Goal: Subscribe to service/newsletter

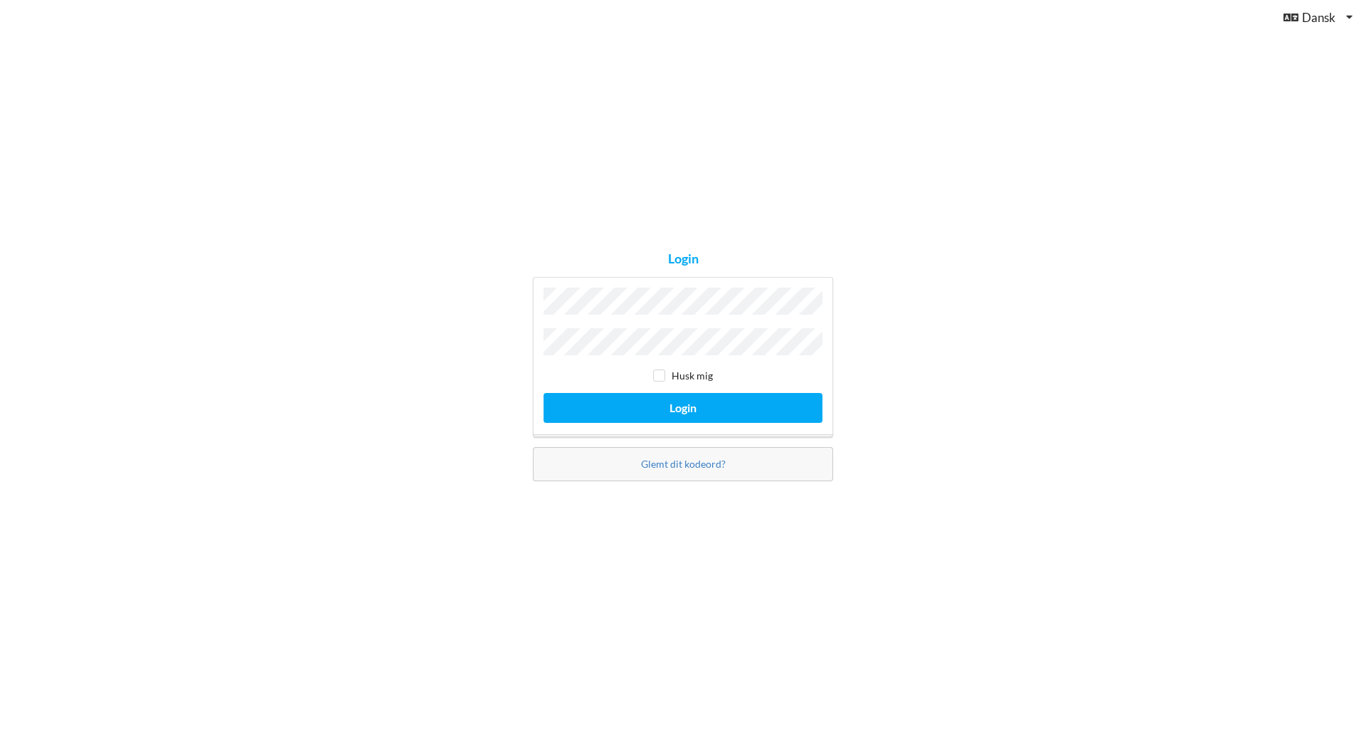
click at [421, 488] on div "Login Husk mig Login Glemt dit kodeord?" at bounding box center [683, 367] width 1366 height 734
click at [865, 258] on div "Login Husk mig Login Glemt dit kodeord?" at bounding box center [683, 367] width 1366 height 734
click at [690, 416] on button "Login" at bounding box center [683, 407] width 279 height 29
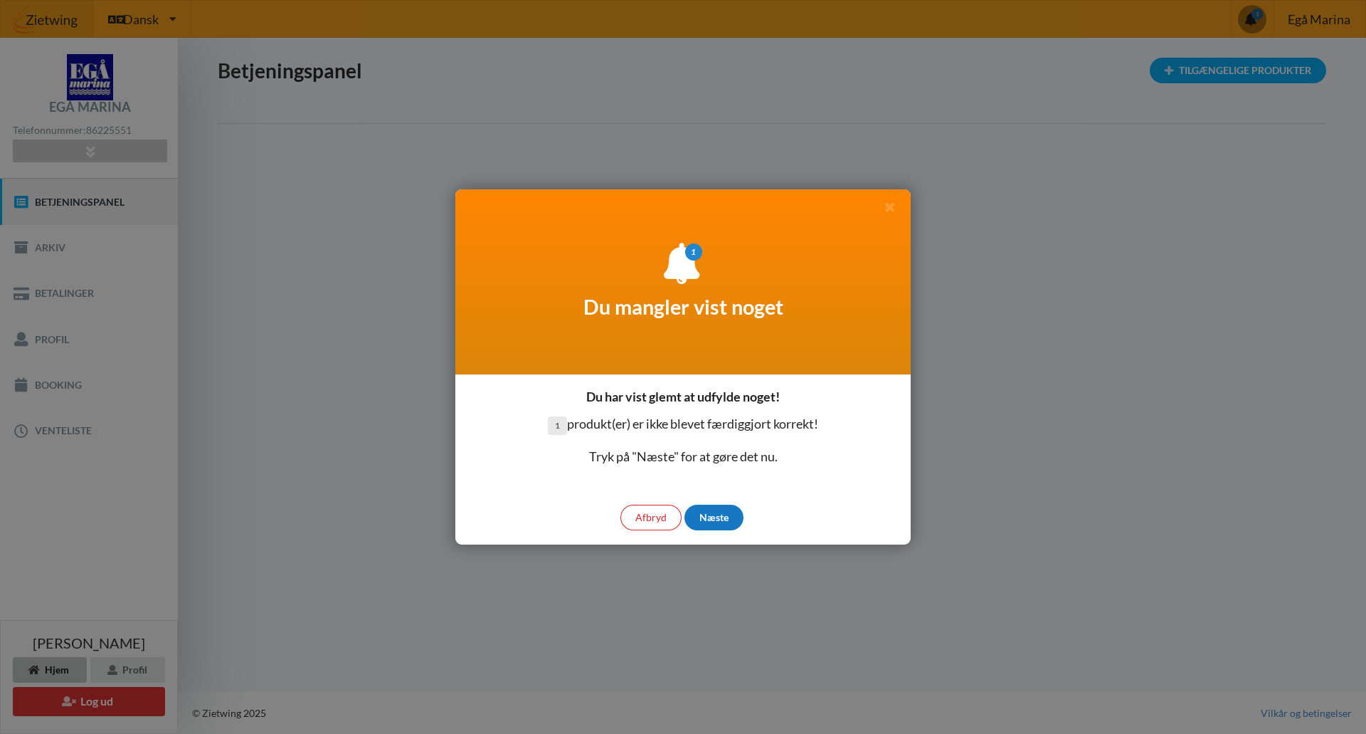
click at [715, 513] on div "Næste" at bounding box center [714, 518] width 59 height 26
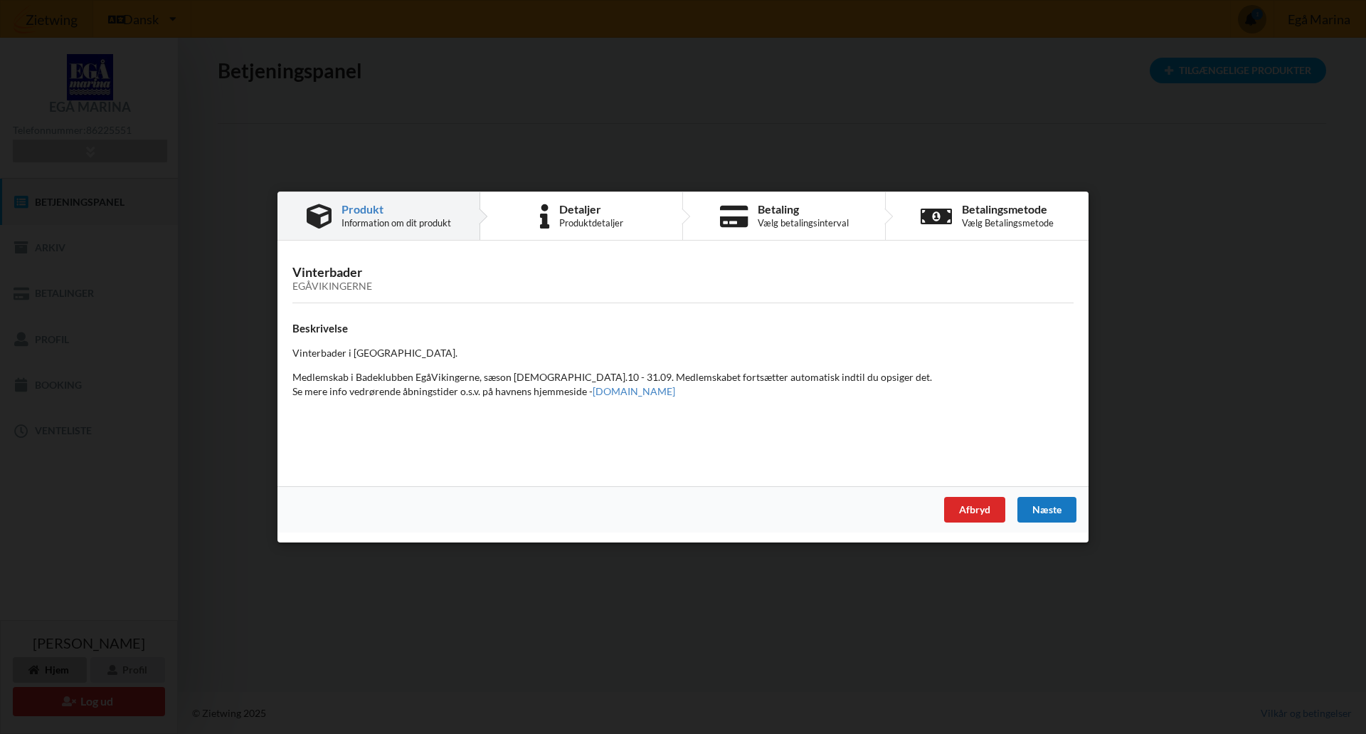
click at [1069, 514] on div "Næste" at bounding box center [1047, 510] width 59 height 26
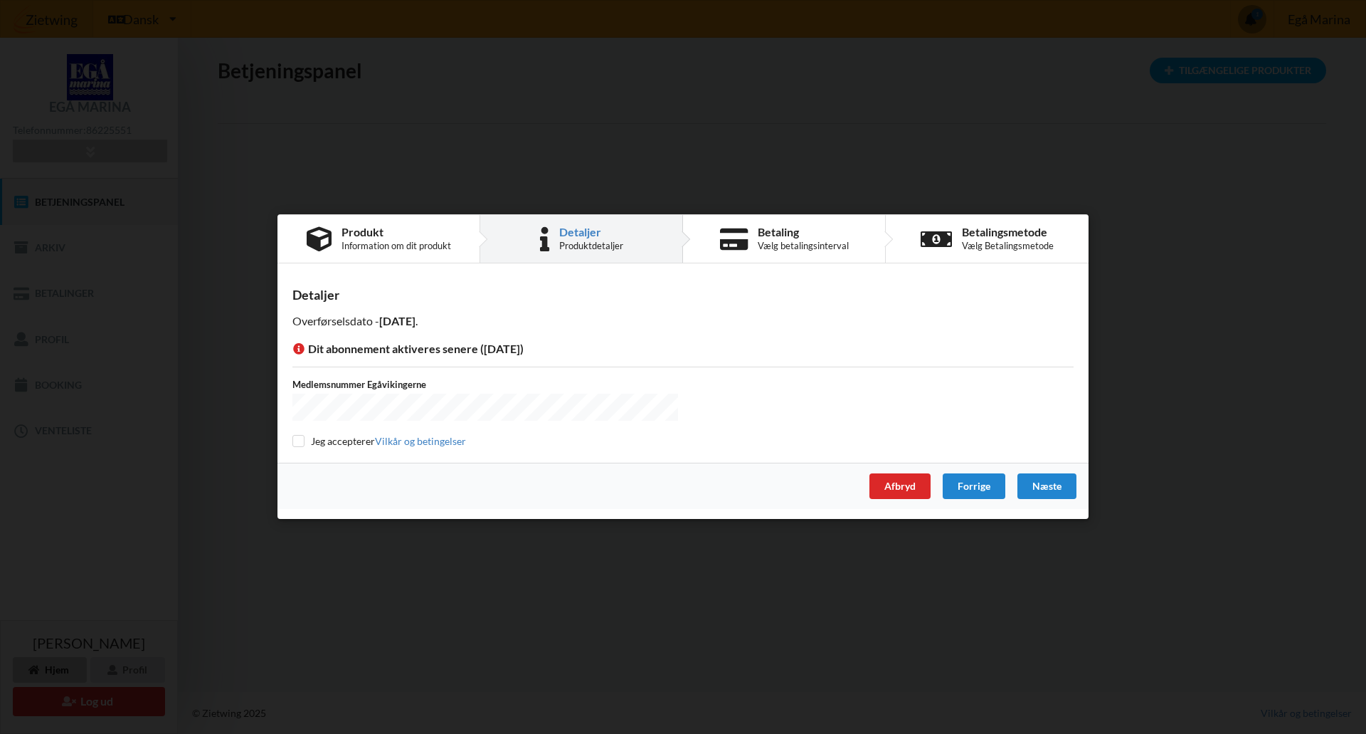
click at [306, 426] on div "Medlemsnummer Egåvikingerne Jeg accepterer [PERSON_NAME] og betingelser" at bounding box center [682, 413] width 781 height 70
click at [305, 434] on div "Jeg accepterer Vilkår og betingelser" at bounding box center [682, 441] width 781 height 14
click at [300, 441] on input "checkbox" at bounding box center [298, 441] width 12 height 12
checkbox input "true"
click at [1053, 488] on div "Næste" at bounding box center [1047, 487] width 59 height 26
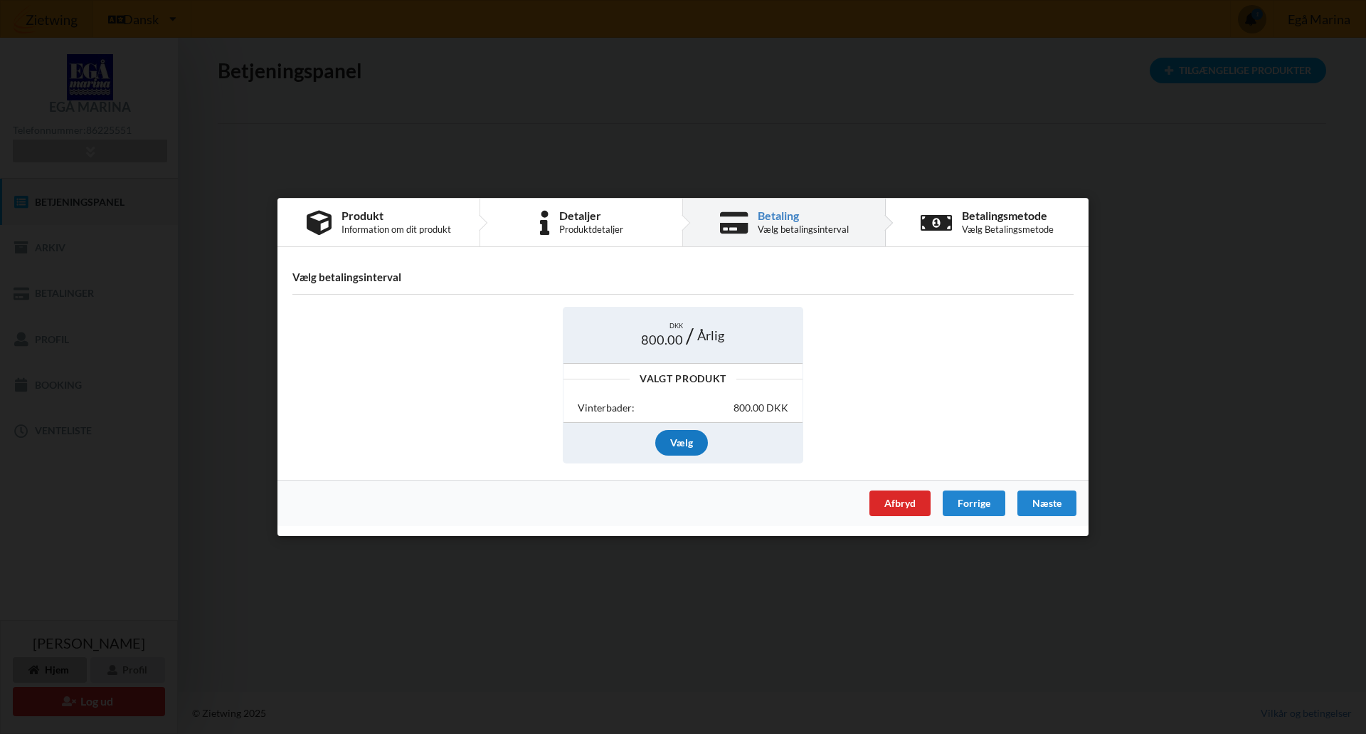
click at [678, 441] on div "Vælg" at bounding box center [681, 443] width 53 height 26
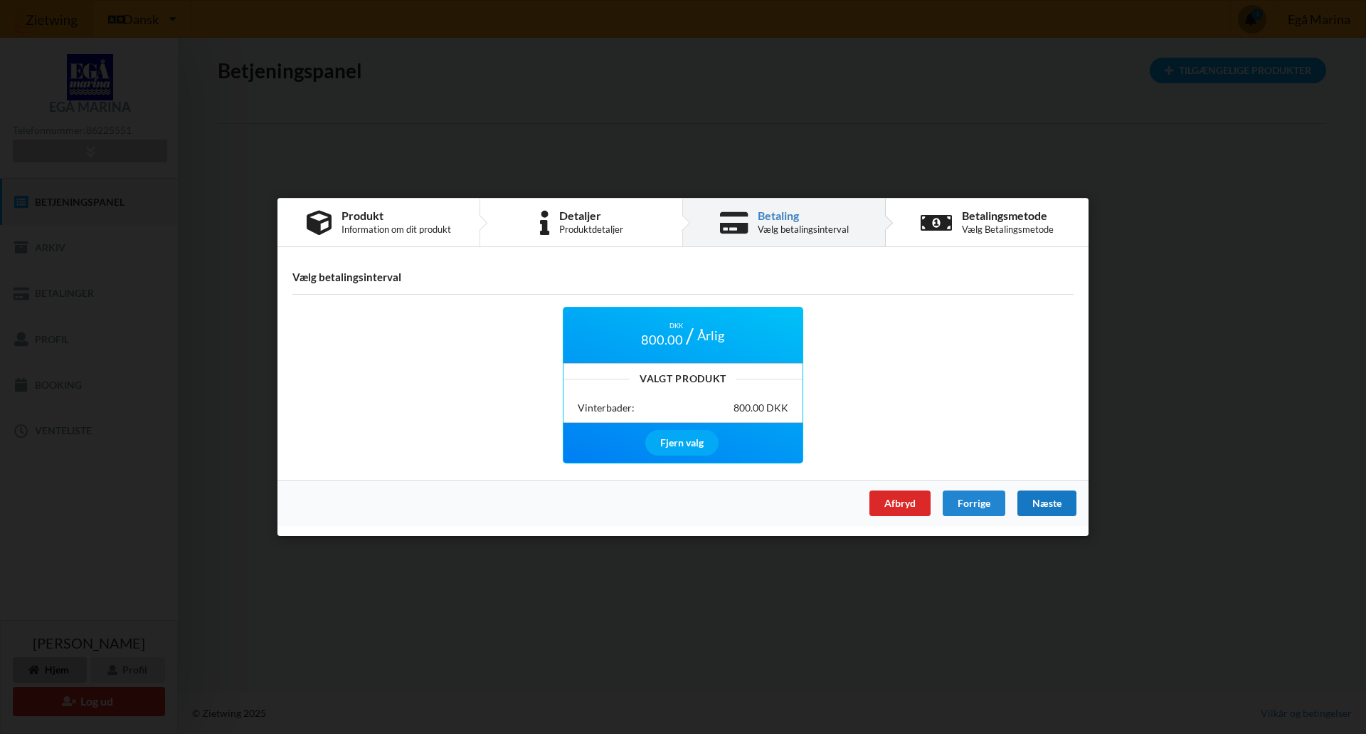
click at [1062, 509] on div "Næste" at bounding box center [1047, 503] width 59 height 26
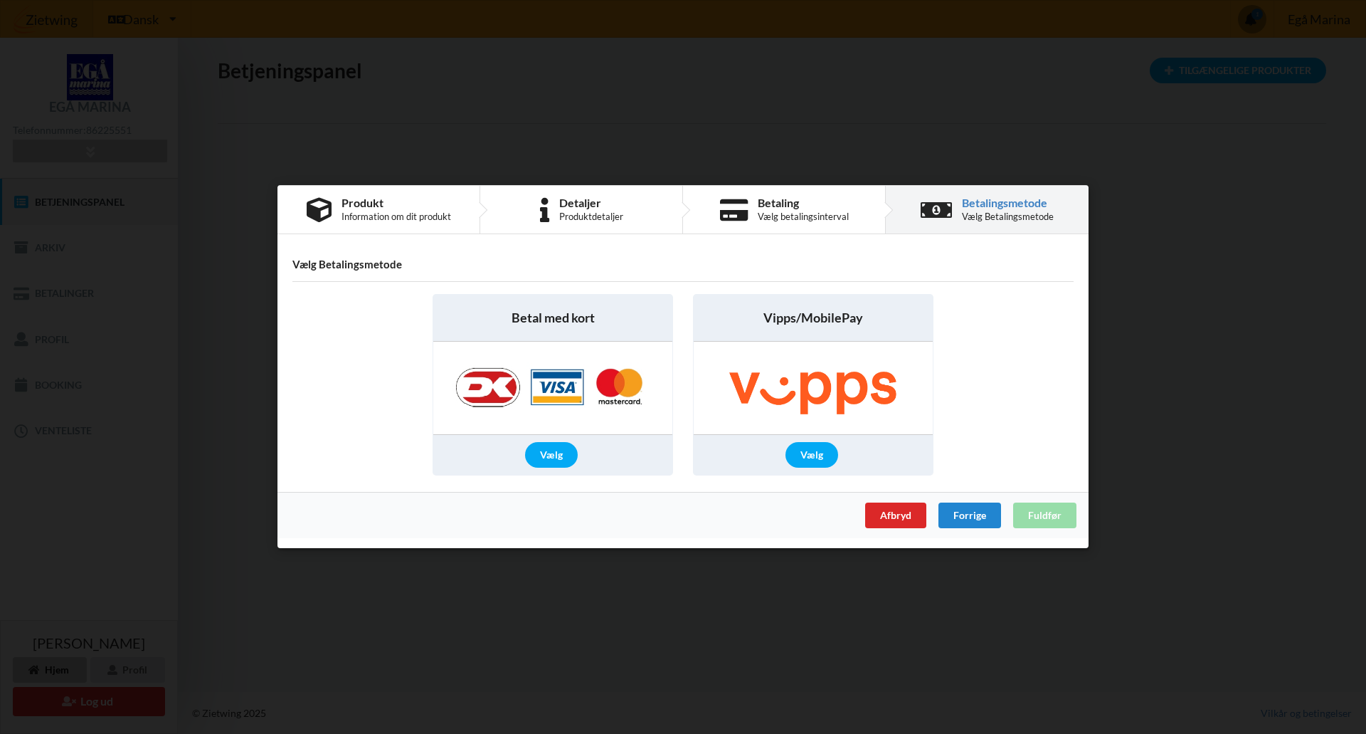
click at [813, 455] on div "Vælg" at bounding box center [812, 456] width 53 height 26
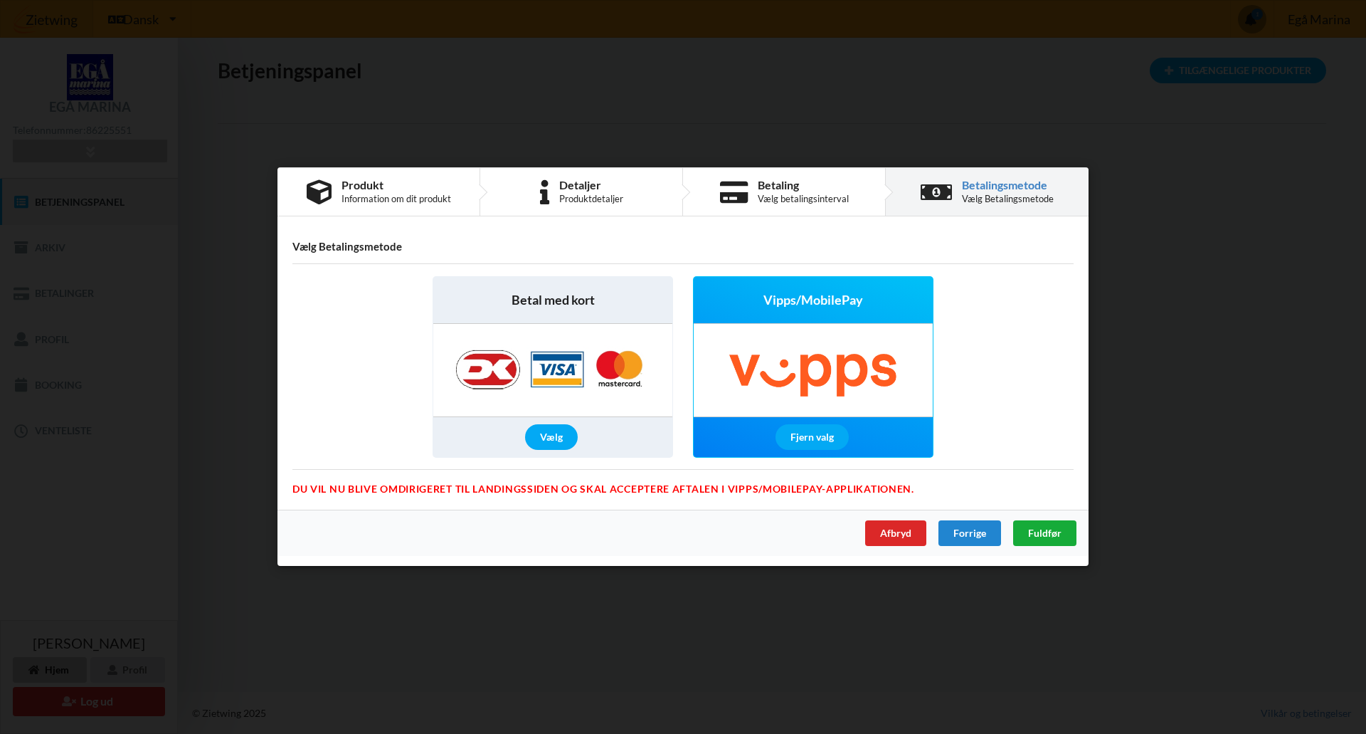
click at [1055, 530] on span "Fuldfør" at bounding box center [1044, 533] width 33 height 12
click at [1043, 531] on span "Fuldfør" at bounding box center [1044, 533] width 33 height 12
click at [939, 185] on icon at bounding box center [936, 192] width 31 height 25
click at [543, 443] on div "Vælg" at bounding box center [551, 438] width 53 height 26
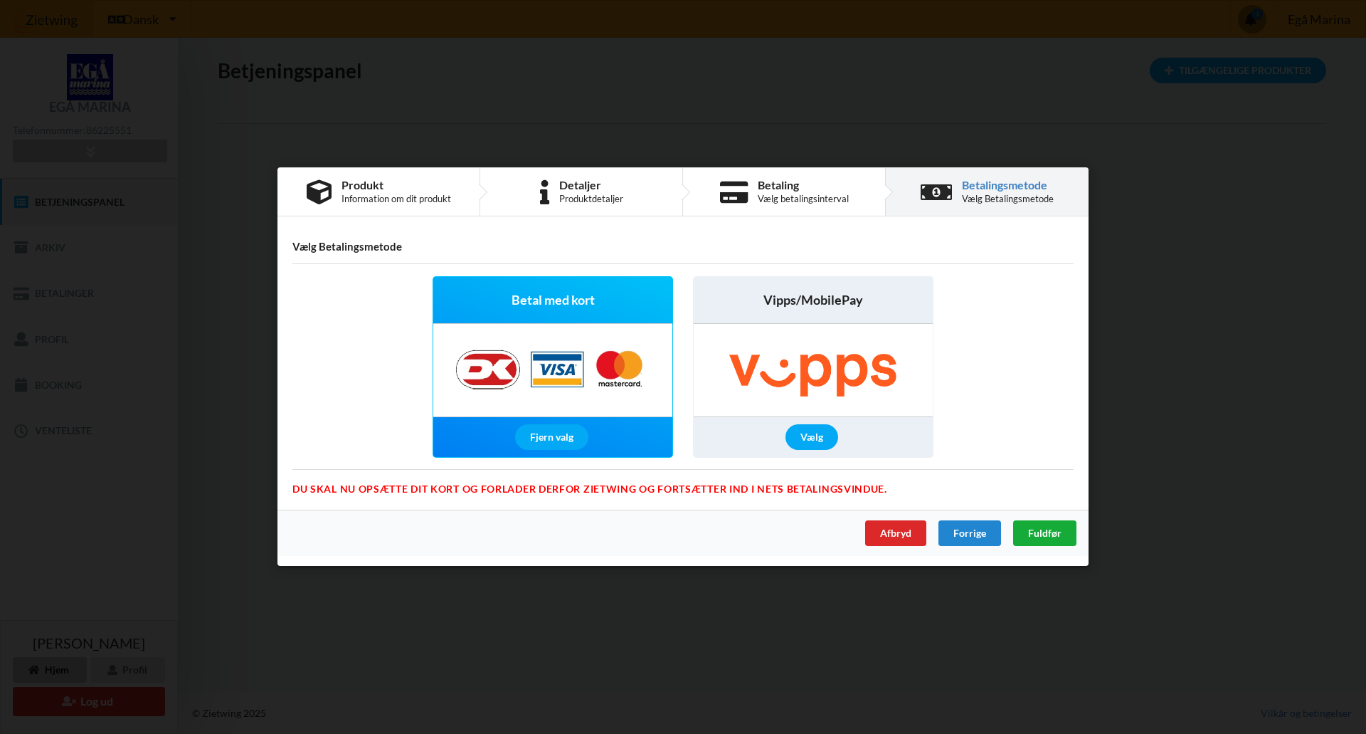
click at [1045, 534] on span "Fuldfør" at bounding box center [1044, 533] width 33 height 12
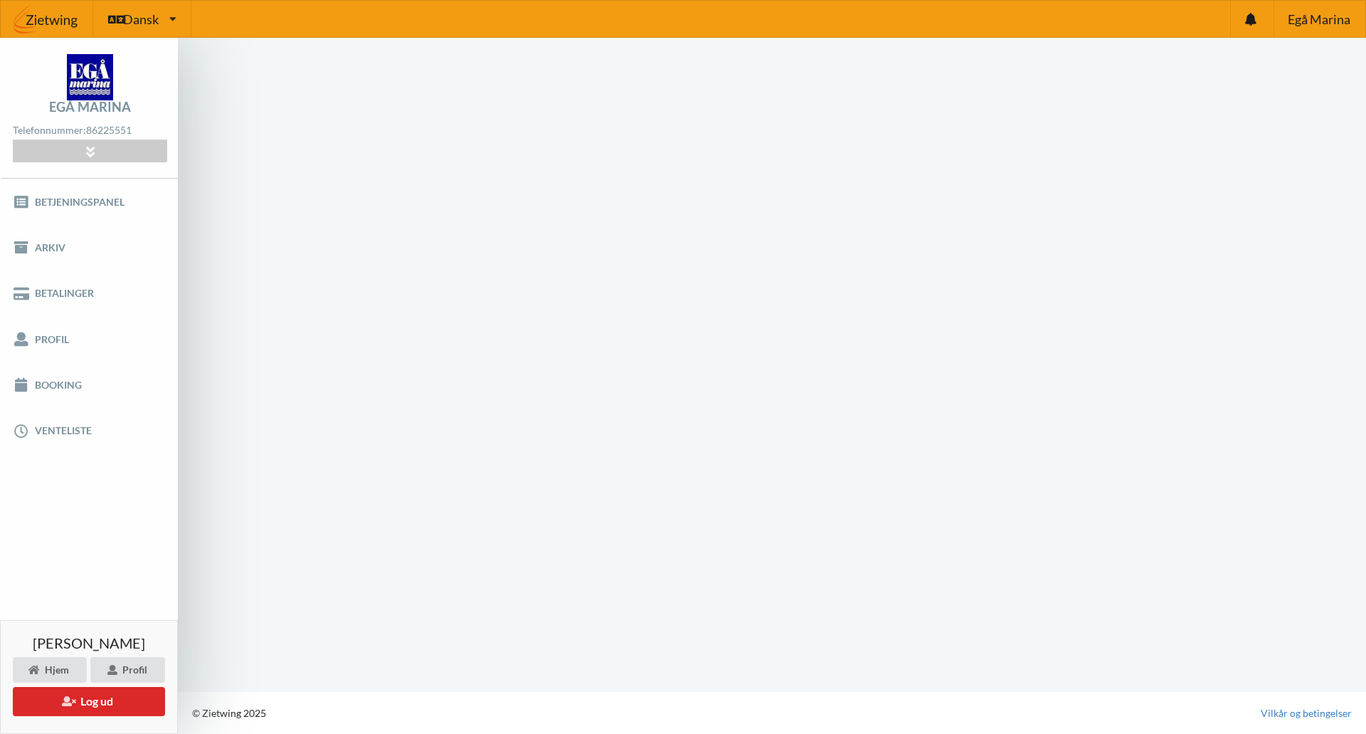
scroll to position [1, 0]
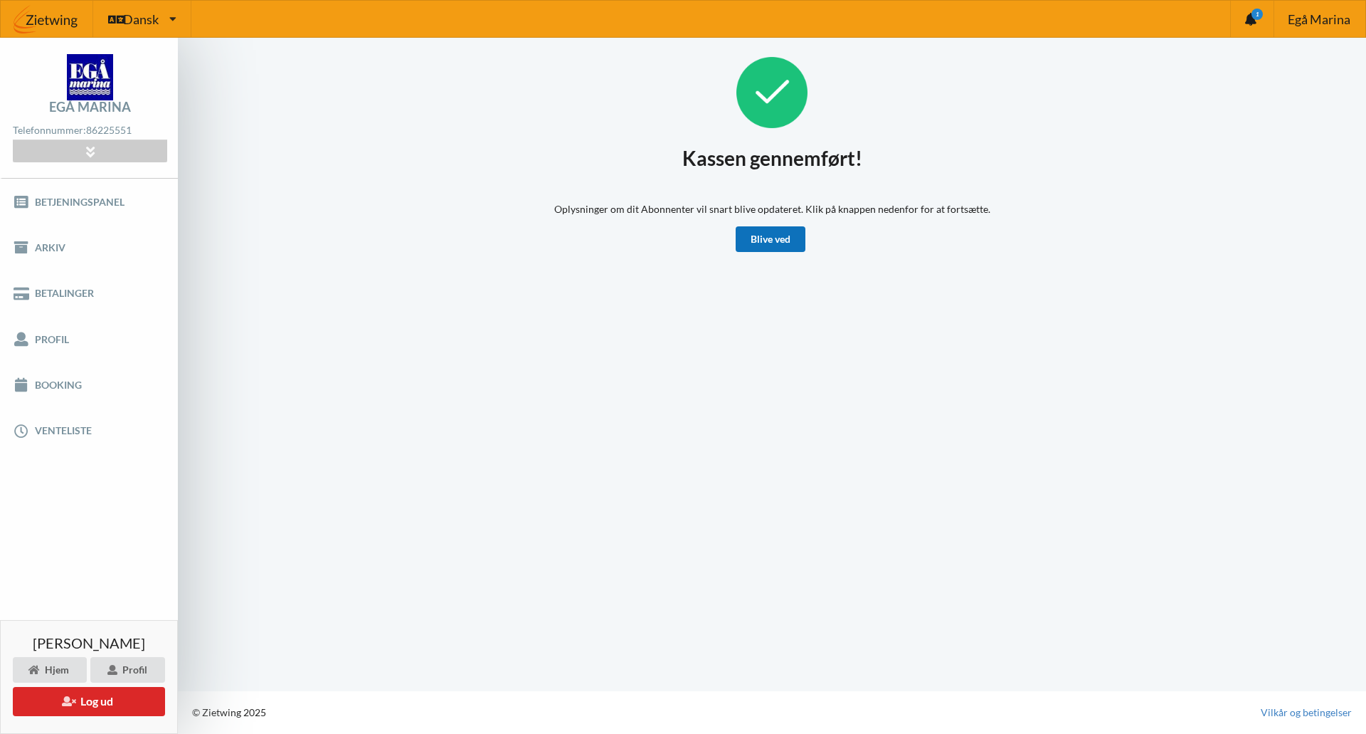
click at [783, 236] on link "Blive ved" at bounding box center [771, 239] width 70 height 26
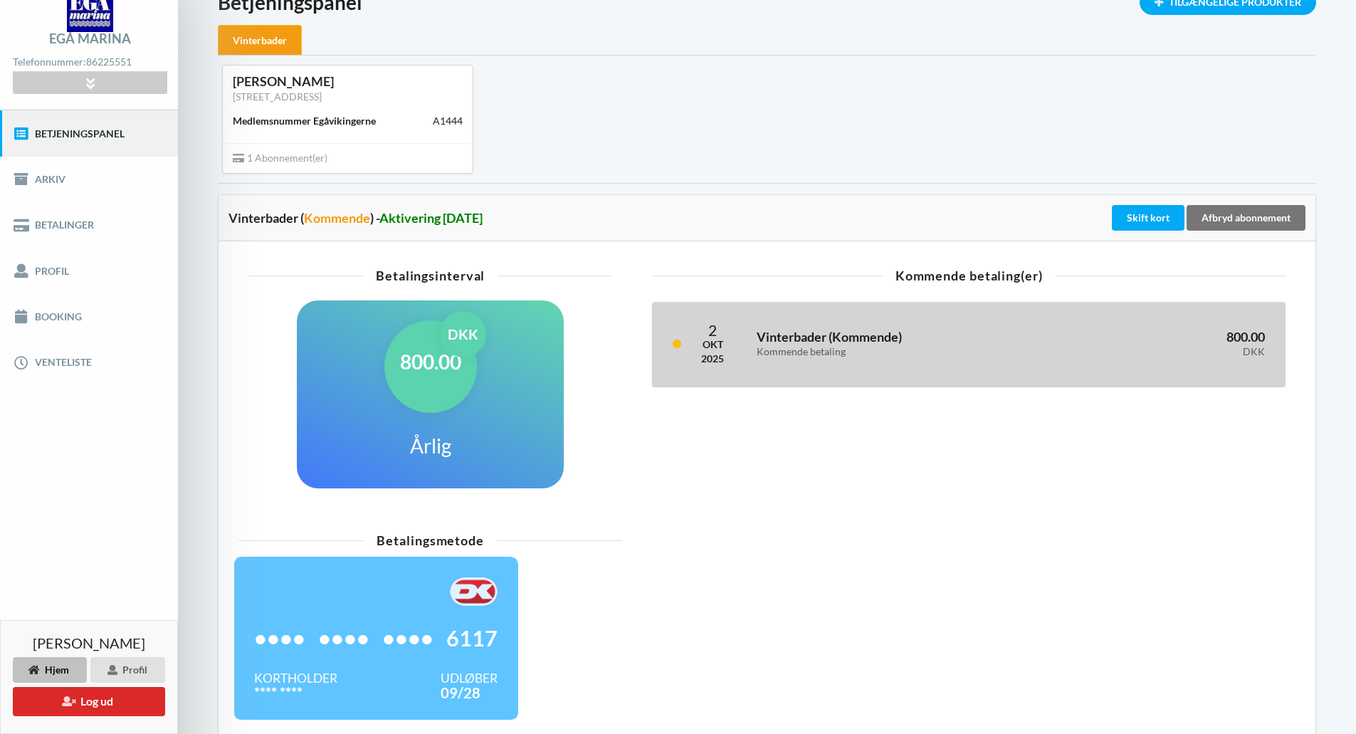
scroll to position [147, 0]
